Goal: Check status: Check status

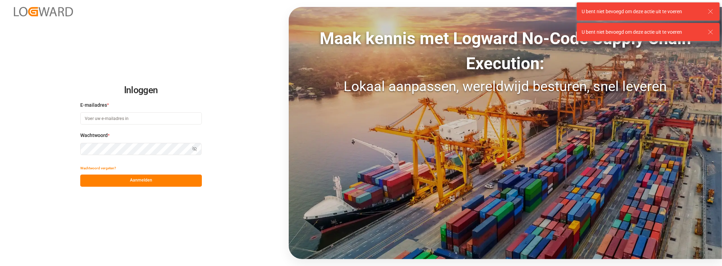
click at [114, 118] on input at bounding box center [141, 118] width 122 height 12
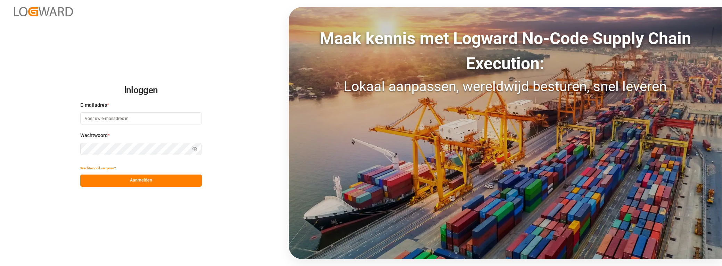
type input "[PERSON_NAME][EMAIL_ADDRESS][DOMAIN_NAME]"
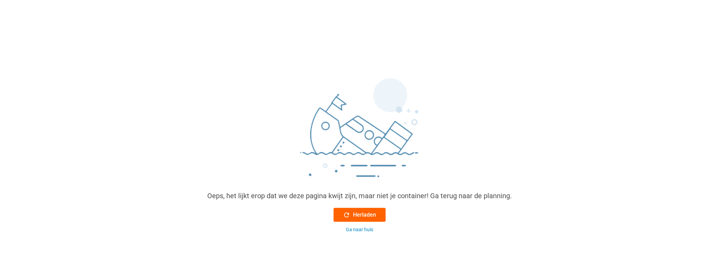
click at [361, 216] on font "Herladen" at bounding box center [364, 215] width 23 height 8
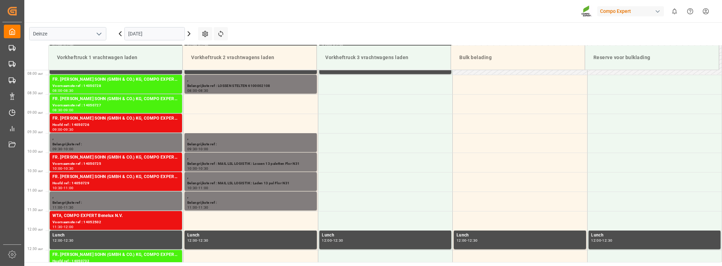
scroll to position [345, 0]
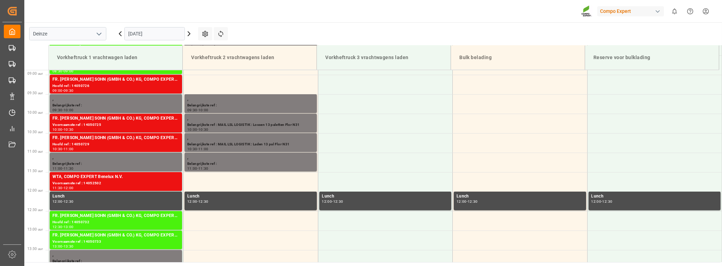
click at [189, 34] on icon at bounding box center [189, 34] width 2 height 4
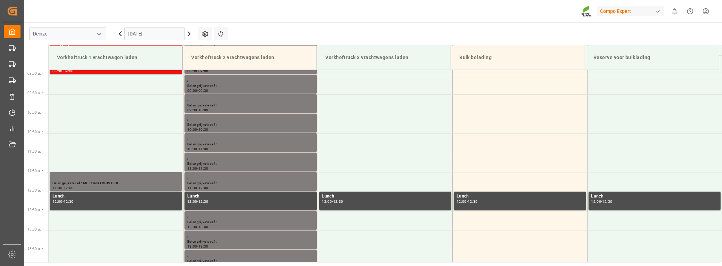
click at [189, 34] on icon at bounding box center [189, 34] width 2 height 4
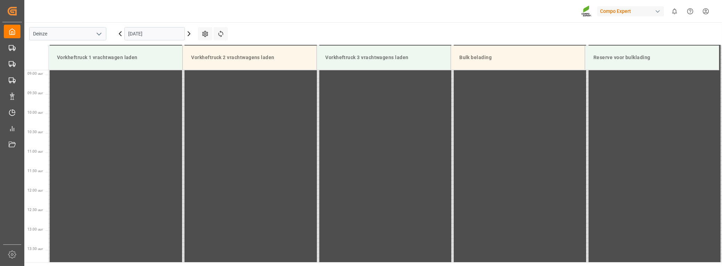
click at [189, 34] on icon at bounding box center [189, 34] width 2 height 4
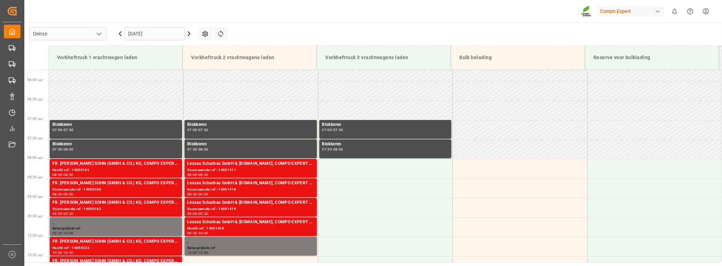
scroll to position [221, 0]
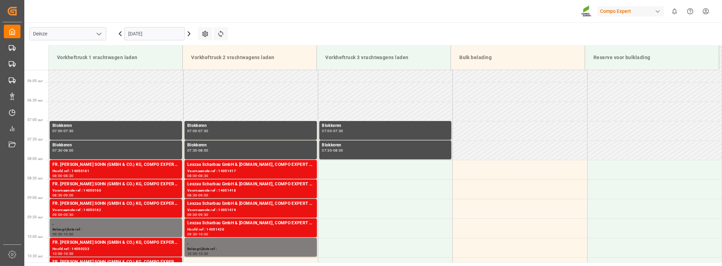
click at [120, 32] on icon at bounding box center [120, 34] width 2 height 4
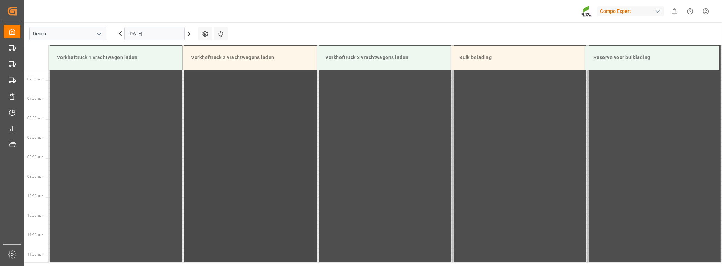
scroll to position [219, 0]
click at [118, 32] on icon at bounding box center [120, 34] width 8 height 8
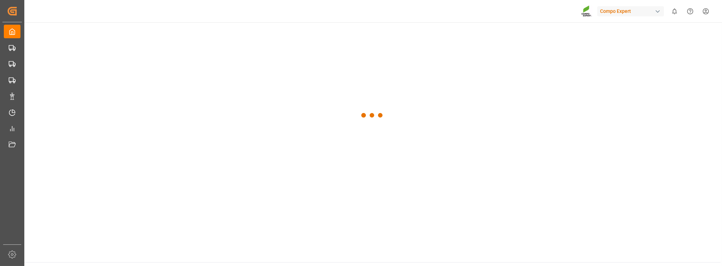
click at [118, 32] on div at bounding box center [372, 115] width 696 height 186
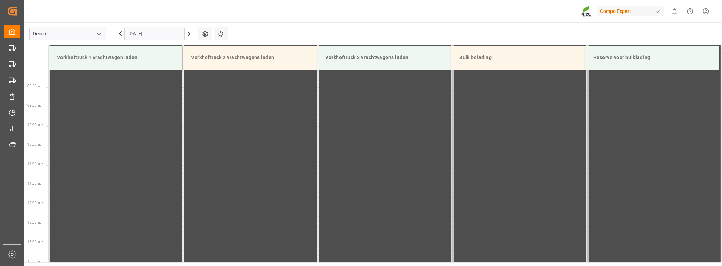
scroll to position [345, 0]
click at [118, 32] on icon at bounding box center [120, 34] width 8 height 8
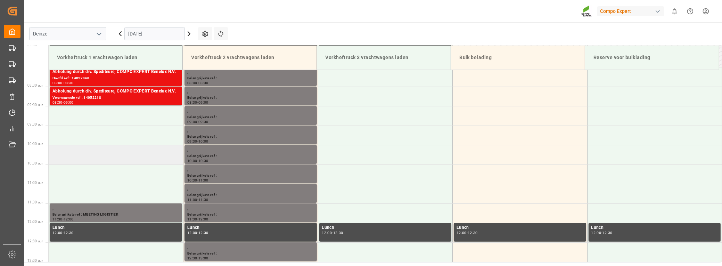
scroll to position [250, 0]
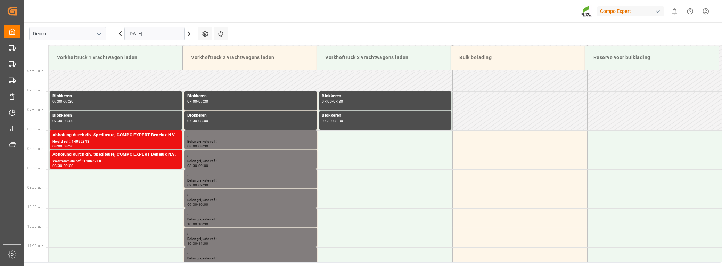
click at [189, 32] on icon at bounding box center [189, 34] width 2 height 4
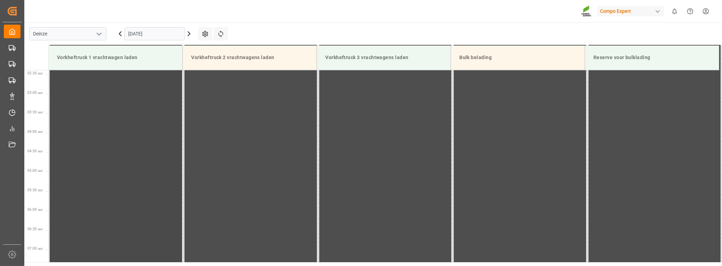
scroll to position [0, 0]
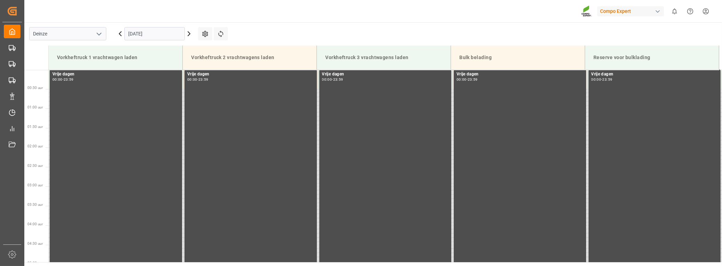
click at [120, 31] on icon at bounding box center [120, 34] width 8 height 8
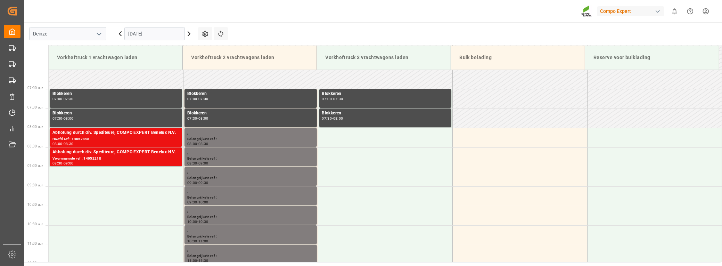
scroll to position [250, 0]
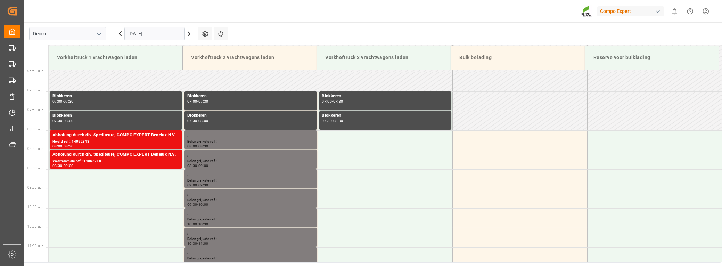
click at [188, 33] on icon at bounding box center [189, 34] width 8 height 8
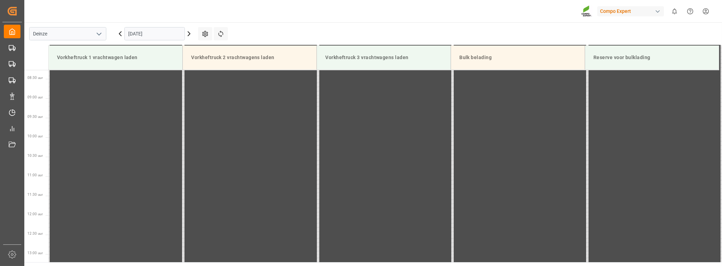
scroll to position [345, 0]
click at [189, 33] on icon at bounding box center [189, 34] width 8 height 8
click at [188, 33] on icon at bounding box center [189, 34] width 8 height 8
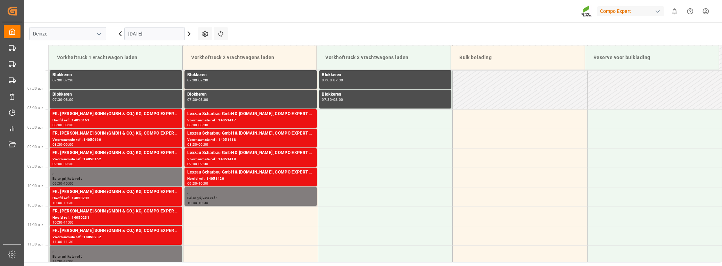
scroll to position [219, 0]
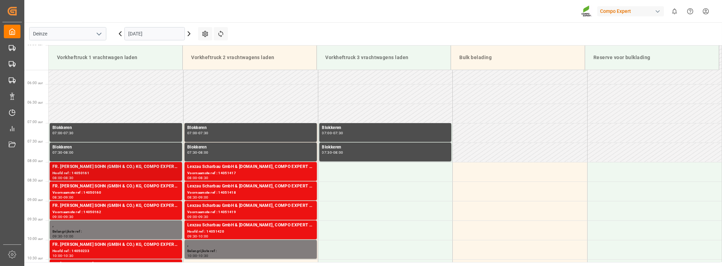
click at [86, 166] on div "FR. [PERSON_NAME] SOHN (GMBH & CO.) KG, COMPO EXPERT Benelux N.V." at bounding box center [115, 166] width 127 height 7
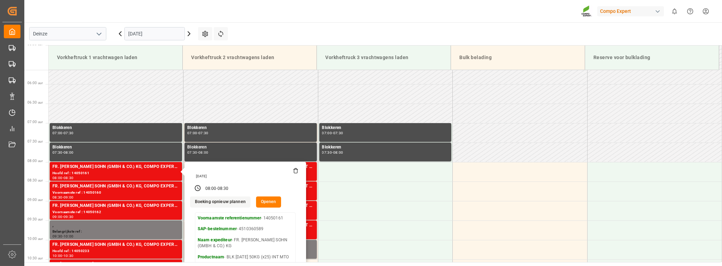
scroll to position [250, 0]
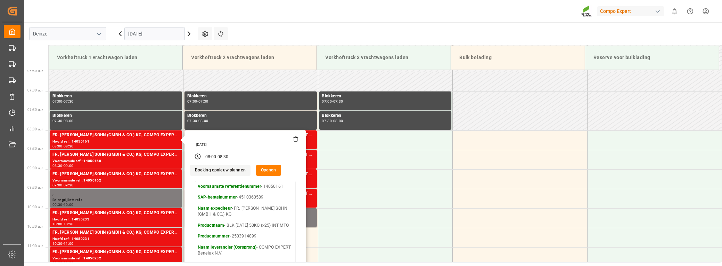
click at [244, 198] on p "SAP-bestelnummer - 4510360589" at bounding box center [245, 197] width 95 height 6
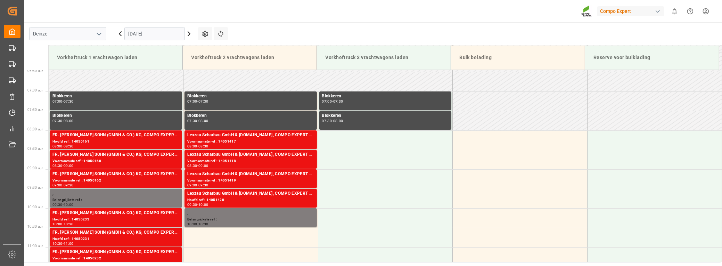
click at [245, 198] on div "Hoofd ref : 14051420" at bounding box center [250, 200] width 127 height 6
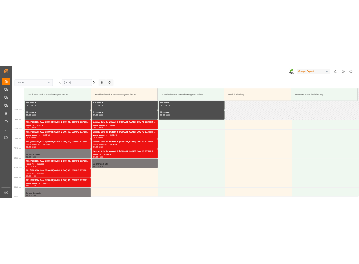
scroll to position [282, 0]
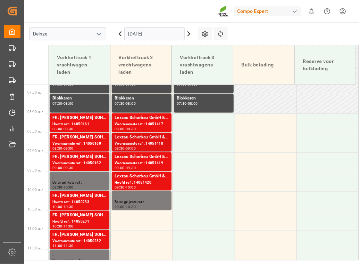
click at [132, 141] on div "Voornaamste ref : 14051418" at bounding box center [142, 144] width 54 height 6
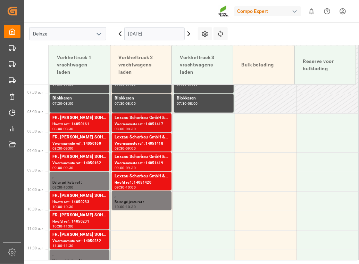
click at [124, 117] on div "Lexzau Scharbau GmbH & [DOMAIN_NAME], COMPO EXPERT Benelux N.V." at bounding box center [142, 118] width 54 height 7
click at [129, 123] on div "Voornaamste ref : 14051417" at bounding box center [142, 125] width 54 height 6
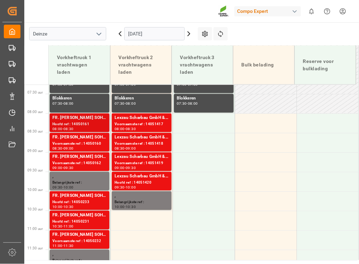
click at [72, 123] on div "Hoofd ref : 14050161" at bounding box center [79, 125] width 54 height 6
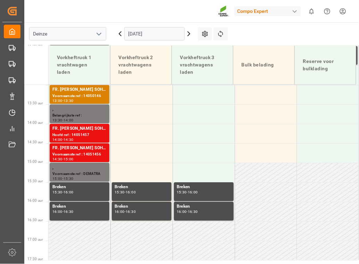
scroll to position [473, 0]
